Goal: Register for event/course

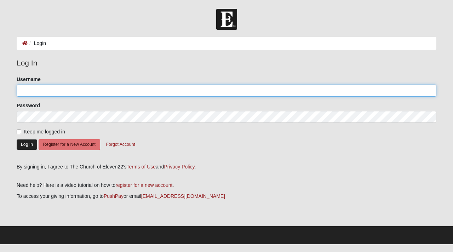
type input "SpecieFamily"
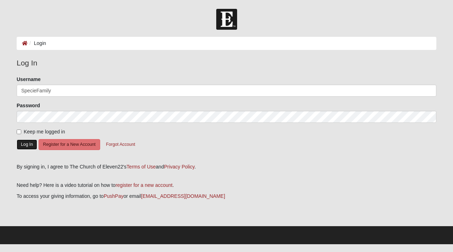
click at [34, 141] on button "Log In" at bounding box center [27, 144] width 21 height 10
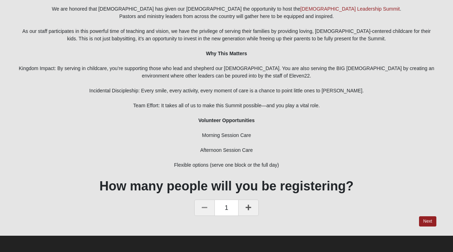
scroll to position [71, 0]
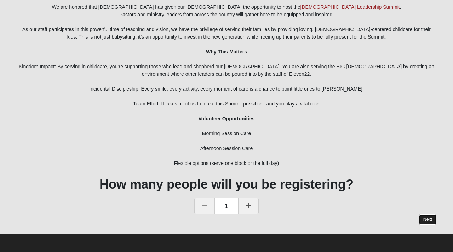
click at [428, 222] on link "Next" at bounding box center [427, 219] width 17 height 10
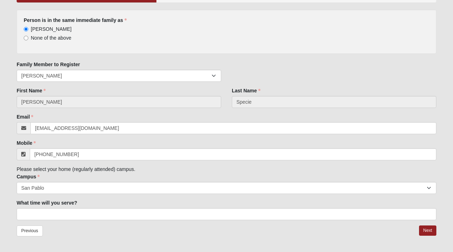
scroll to position [95, 0]
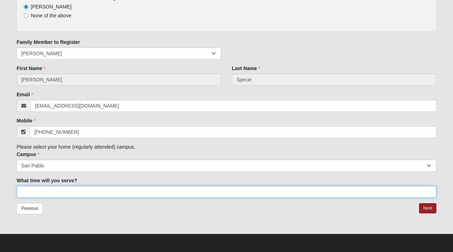
click at [283, 192] on input "What time will you serve?" at bounding box center [226, 192] width 419 height 12
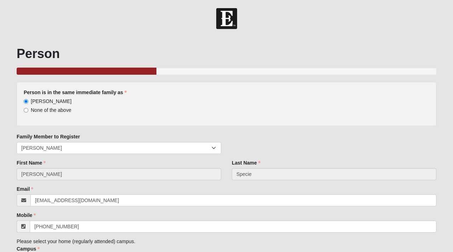
scroll to position [0, 0]
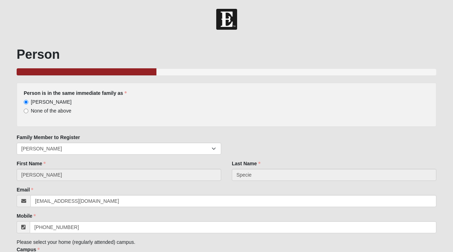
scroll to position [71, 0]
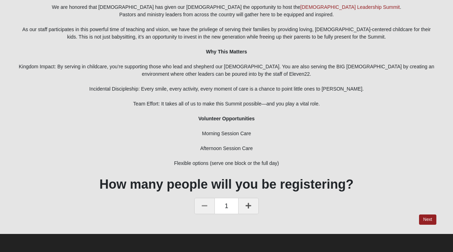
click at [230, 133] on div "Morning Session Care" at bounding box center [226, 133] width 419 height 7
